Goal: Task Accomplishment & Management: Use online tool/utility

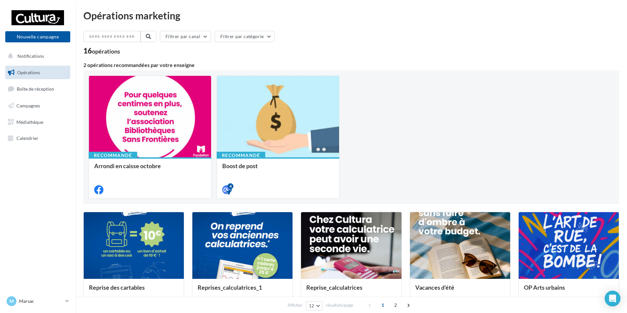
click at [37, 98] on ul "Opérations Boîte de réception Campagnes Médiathèque Calendrier" at bounding box center [38, 105] width 70 height 85
click at [43, 105] on link "Campagnes" at bounding box center [38, 106] width 68 height 14
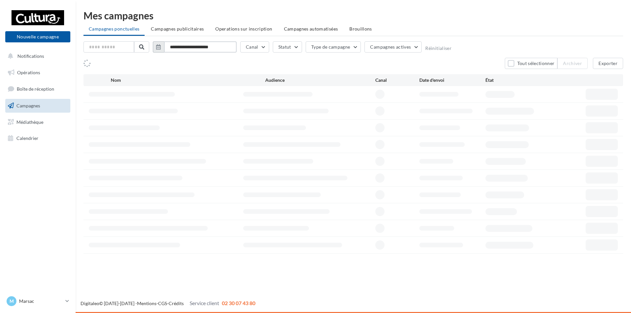
click at [178, 48] on input "**********" at bounding box center [200, 46] width 73 height 11
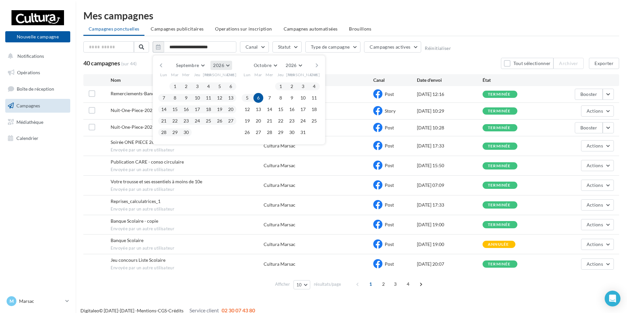
click at [226, 64] on button "2026" at bounding box center [221, 65] width 21 height 9
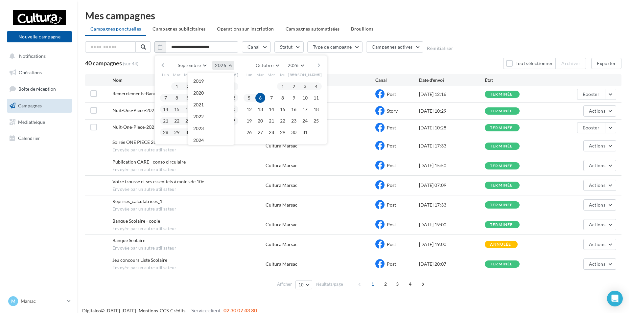
scroll to position [71, 0]
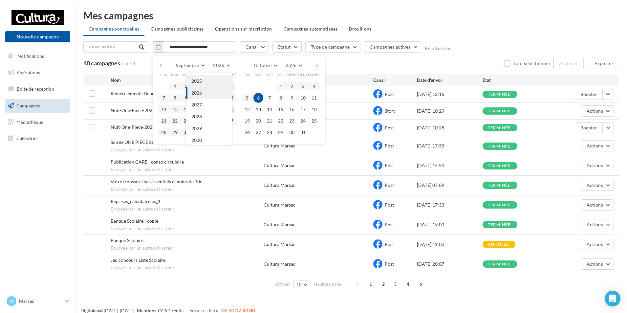
click at [212, 81] on button "2025" at bounding box center [209, 81] width 46 height 12
click at [164, 86] on button "1" at bounding box center [164, 86] width 10 height 10
click at [175, 131] on button "30" at bounding box center [175, 132] width 10 height 10
type input "**********"
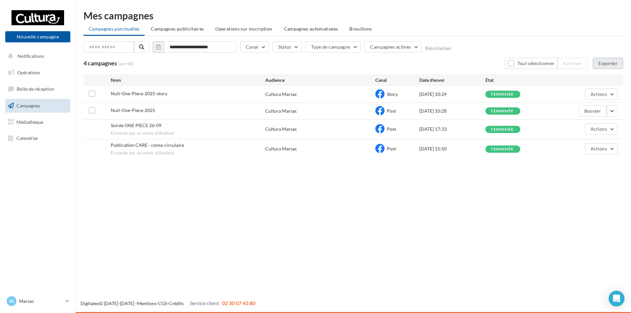
click at [607, 62] on button "Exporter" at bounding box center [608, 63] width 30 height 11
click at [329, 174] on div "Nouvelle campagne Nouvelle campagne Notifications Opérations Boîte de réception…" at bounding box center [315, 156] width 631 height 313
drag, startPoint x: 603, startPoint y: 61, endPoint x: 439, endPoint y: 185, distance: 205.7
click at [602, 62] on button "Exporter" at bounding box center [608, 63] width 30 height 11
click at [65, 302] on icon at bounding box center [67, 301] width 4 height 6
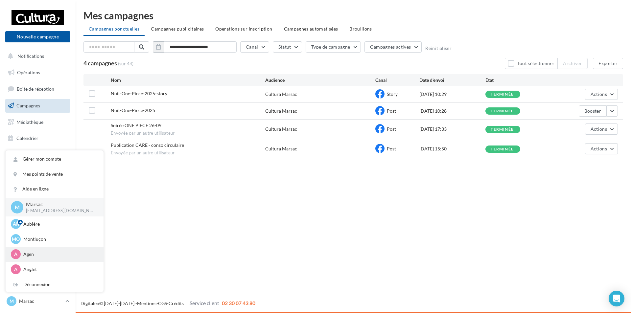
scroll to position [106, 0]
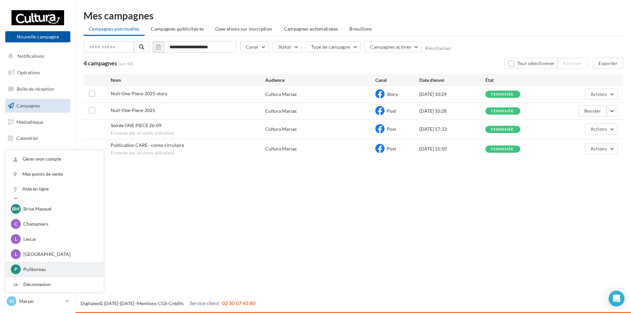
click at [36, 268] on p "Puilboreau" at bounding box center [59, 269] width 72 height 7
